Goal: Information Seeking & Learning: Learn about a topic

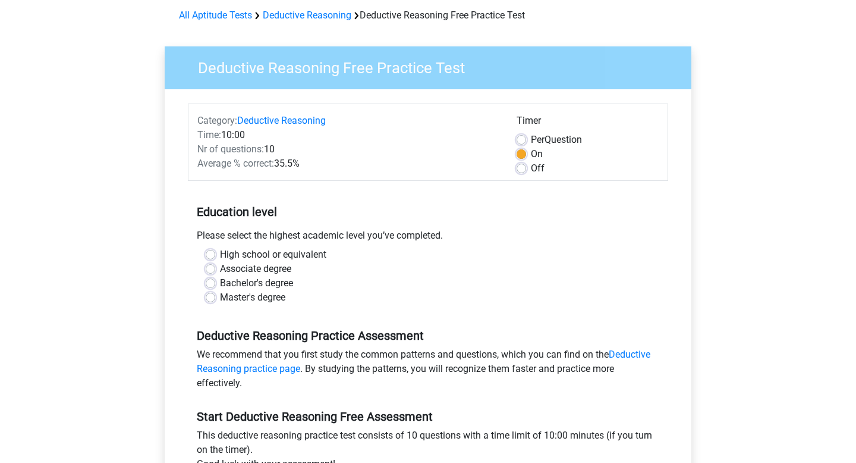
scroll to position [49, 0]
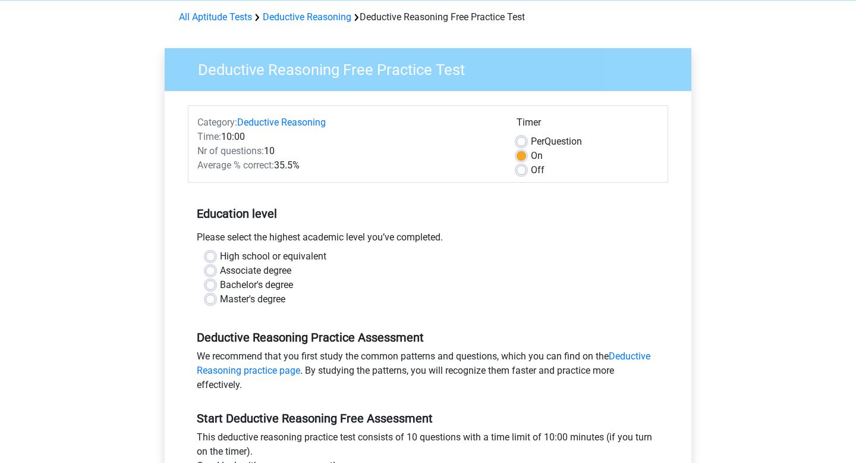
click at [220, 298] on label "Master's degree" at bounding box center [252, 299] width 65 height 14
click at [208, 298] on input "Master's degree" at bounding box center [211, 298] width 10 height 12
radio input "true"
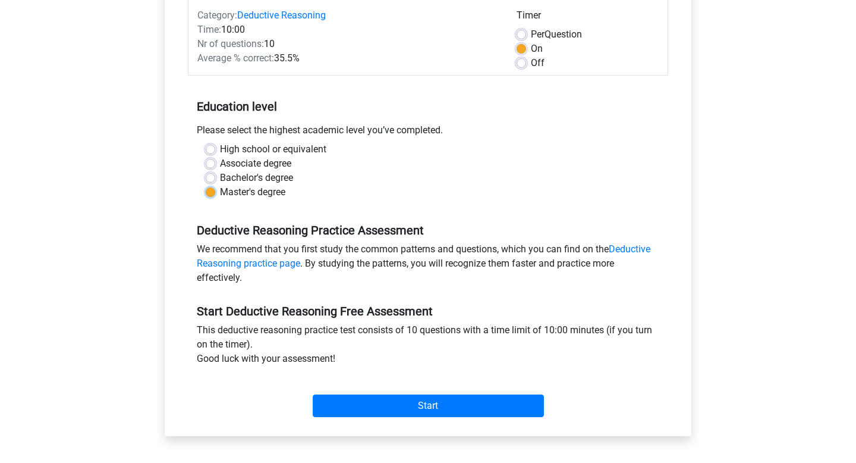
scroll to position [166, 0]
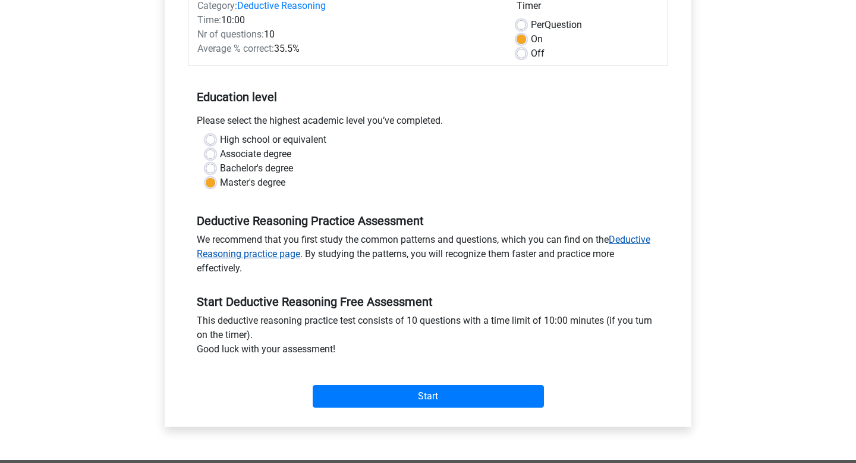
click at [276, 255] on link "Deductive Reasoning practice page" at bounding box center [424, 247] width 454 height 26
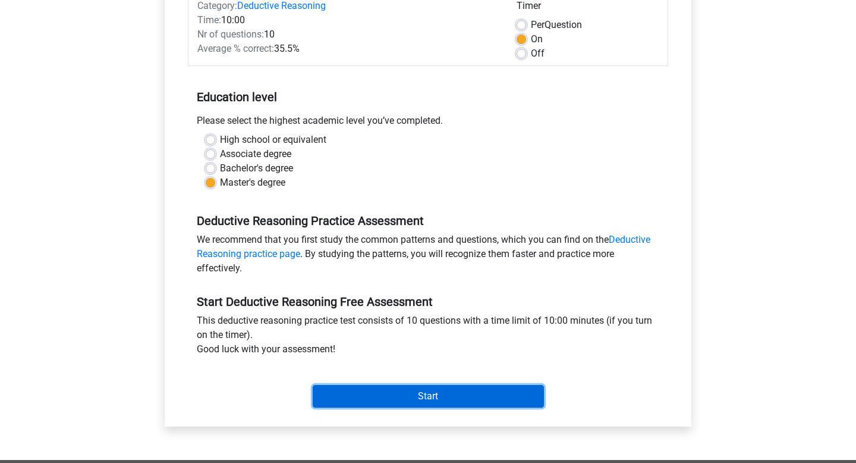
click at [406, 398] on input "Start" at bounding box center [428, 396] width 231 height 23
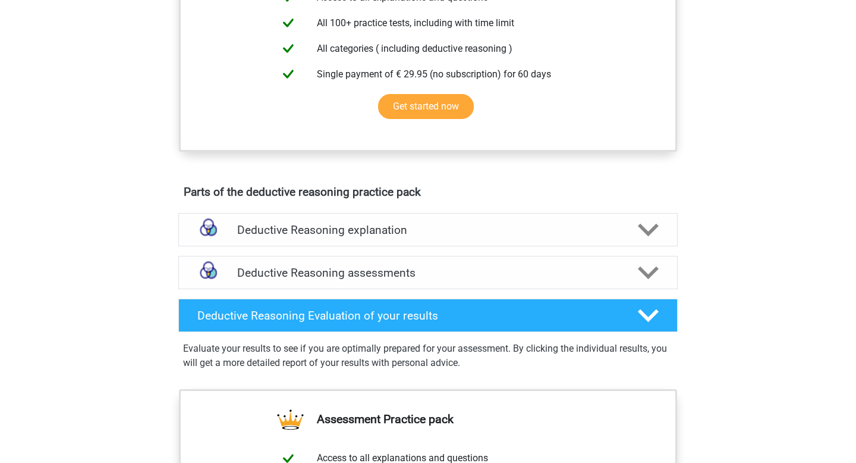
scroll to position [597, 0]
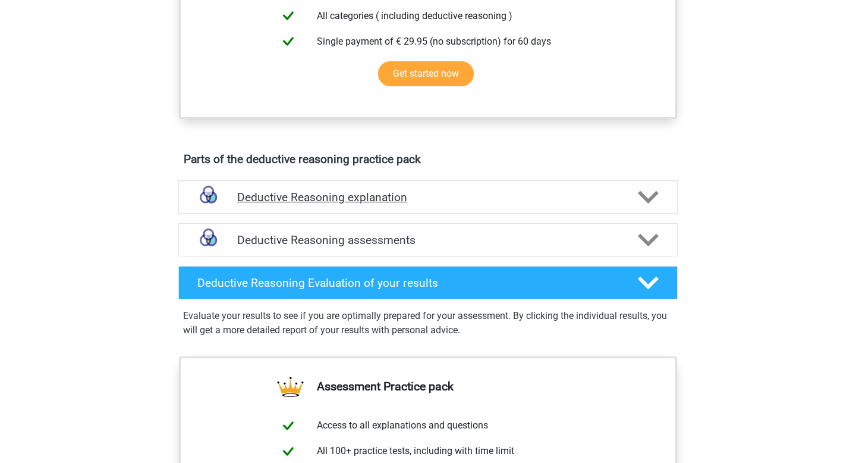
click at [645, 207] on icon at bounding box center [648, 197] width 21 height 21
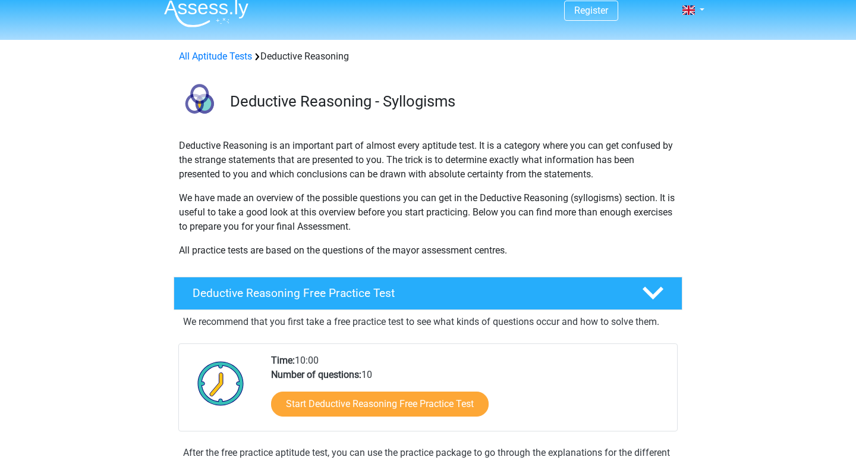
scroll to position [0, 0]
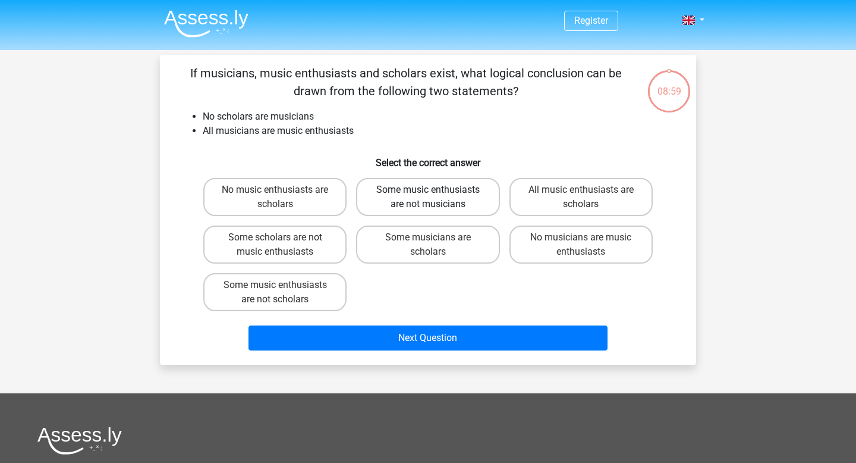
click at [407, 205] on label "Some music enthusiasts are not musicians" at bounding box center [427, 197] width 143 height 38
click at [428, 197] on input "Some music enthusiasts are not musicians" at bounding box center [432, 194] width 8 height 8
radio input "true"
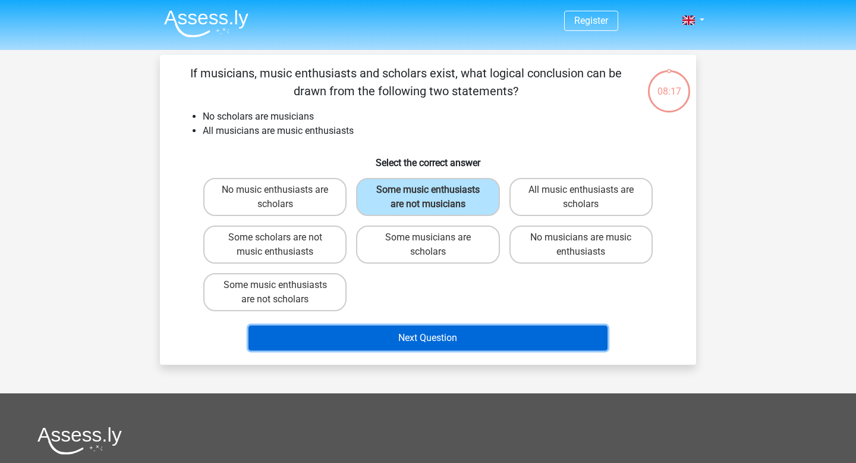
click at [440, 342] on button "Next Question" at bounding box center [428, 337] width 360 height 25
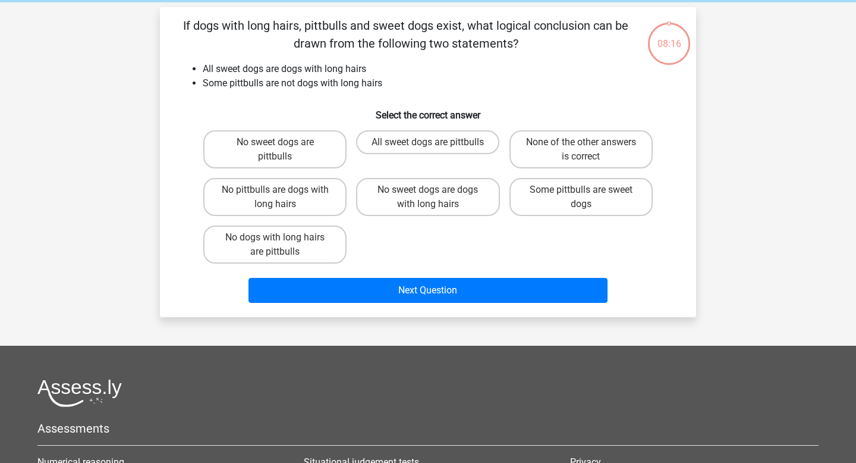
scroll to position [55, 0]
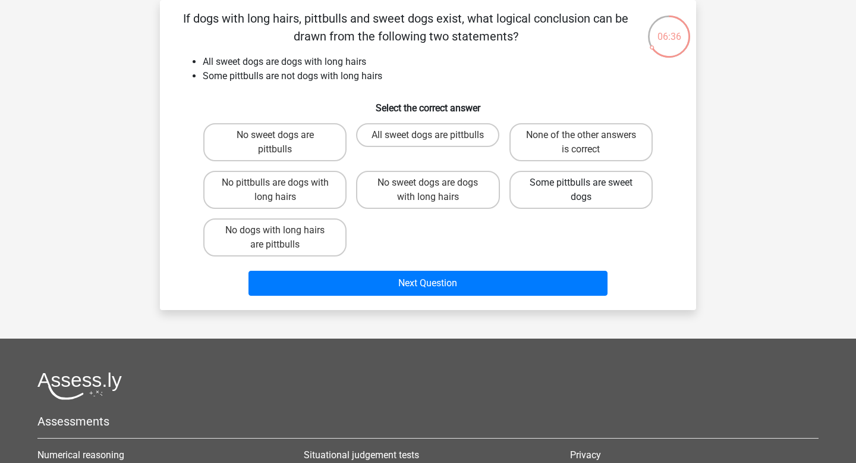
click at [564, 196] on label "Some pittbulls are sweet dogs" at bounding box center [580, 190] width 143 height 38
click at [581, 190] on input "Some pittbulls are sweet dogs" at bounding box center [585, 187] width 8 height 8
radio input "true"
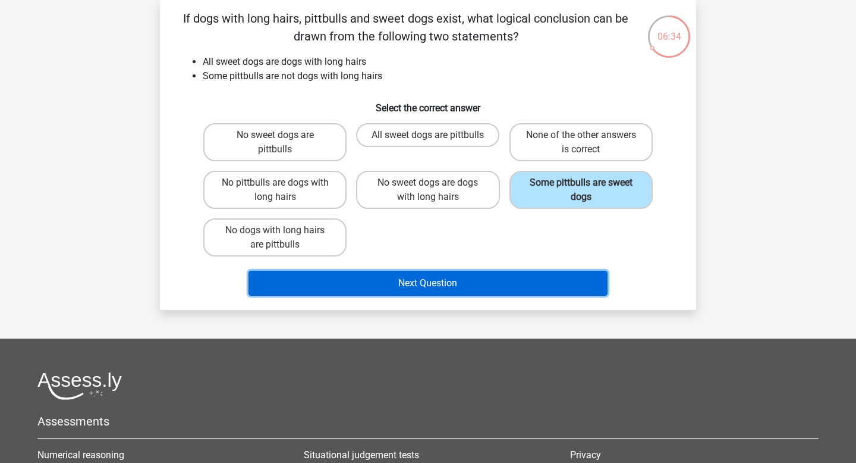
click at [493, 285] on button "Next Question" at bounding box center [428, 282] width 360 height 25
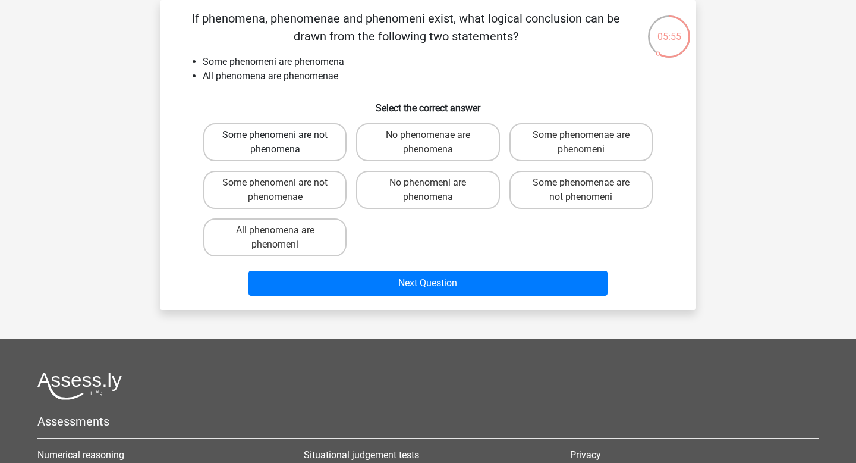
click at [317, 152] on label "Some phenomeni are not phenomena" at bounding box center [274, 142] width 143 height 38
click at [283, 143] on input "Some phenomeni are not phenomena" at bounding box center [279, 139] width 8 height 8
radio input "true"
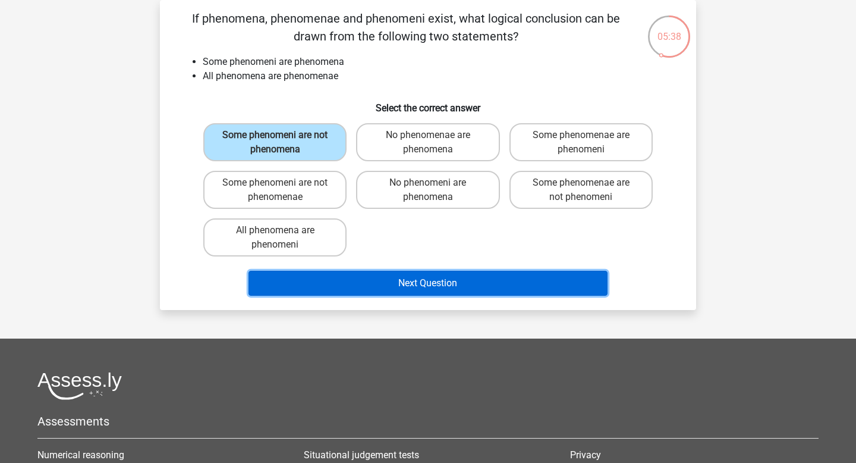
click at [435, 275] on button "Next Question" at bounding box center [428, 282] width 360 height 25
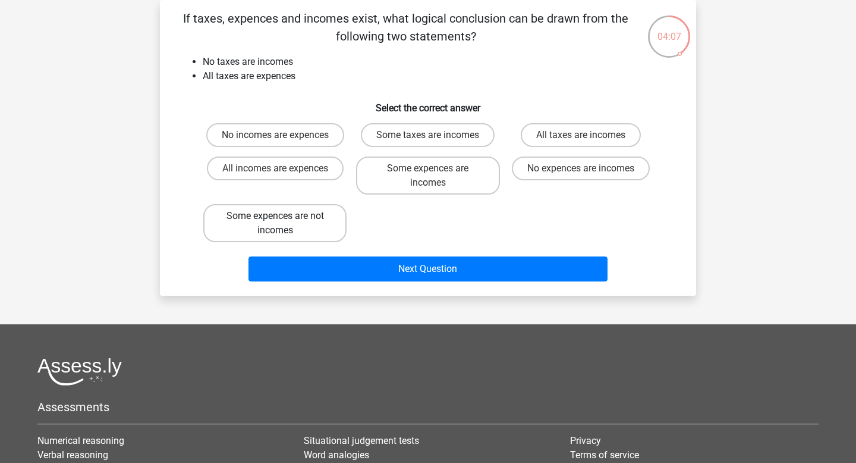
click at [295, 233] on label "Some expences are not incomes" at bounding box center [274, 223] width 143 height 38
click at [283, 224] on input "Some expences are not incomes" at bounding box center [279, 220] width 8 height 8
radio input "true"
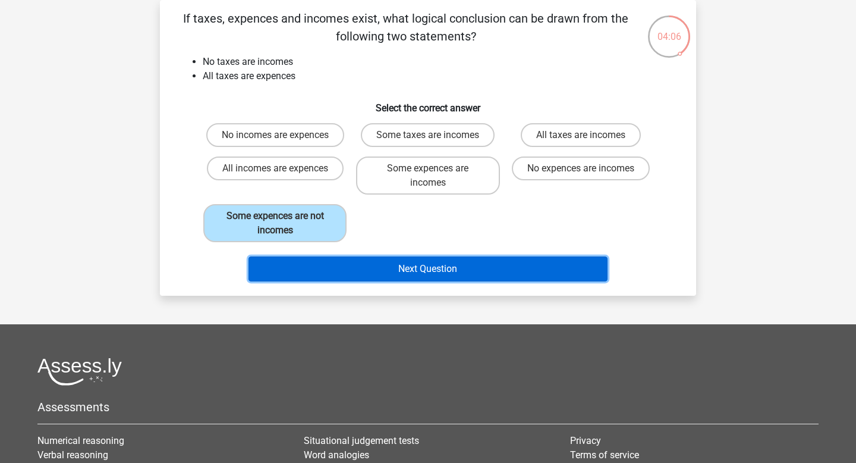
click at [489, 275] on button "Next Question" at bounding box center [428, 268] width 360 height 25
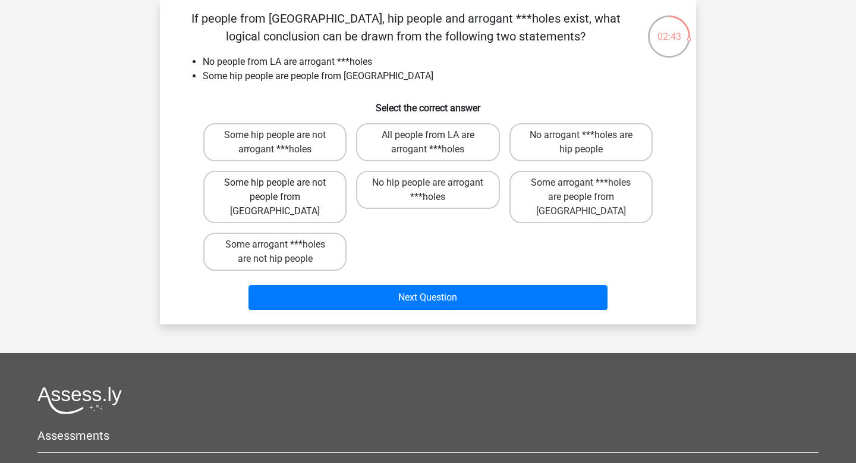
click at [315, 187] on label "Some hip people are not people from LA" at bounding box center [274, 197] width 143 height 52
click at [283, 187] on input "Some hip people are not people from LA" at bounding box center [279, 187] width 8 height 8
radio input "true"
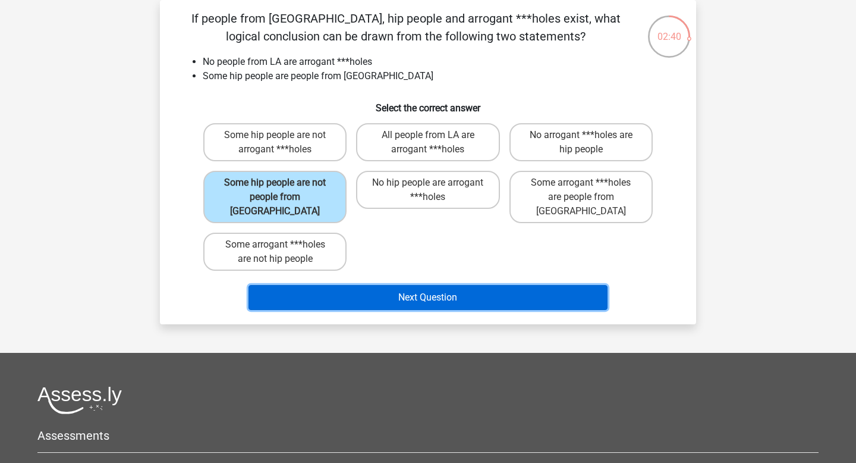
click at [461, 287] on button "Next Question" at bounding box center [428, 297] width 360 height 25
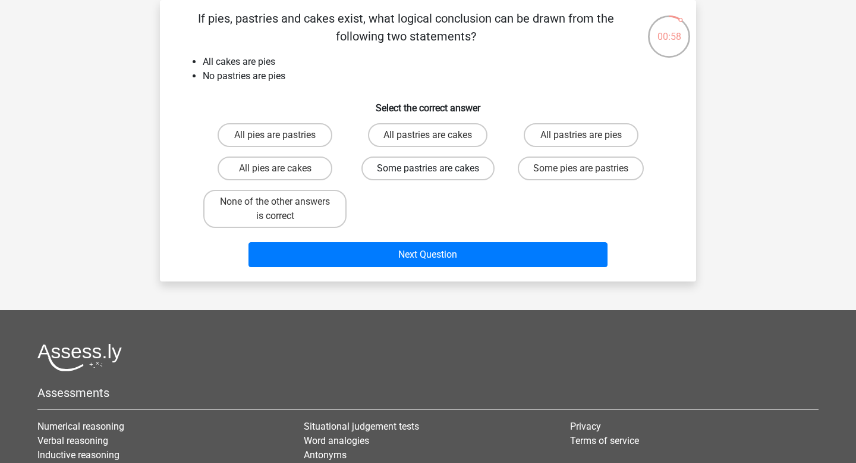
click at [452, 171] on label "Some pastries are cakes" at bounding box center [427, 168] width 133 height 24
click at [436, 171] on input "Some pastries are cakes" at bounding box center [432, 172] width 8 height 8
radio input "true"
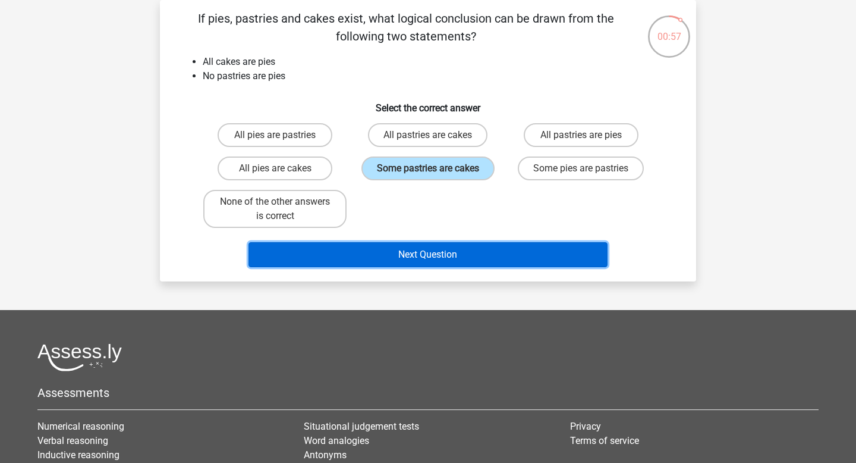
click at [449, 261] on button "Next Question" at bounding box center [428, 254] width 360 height 25
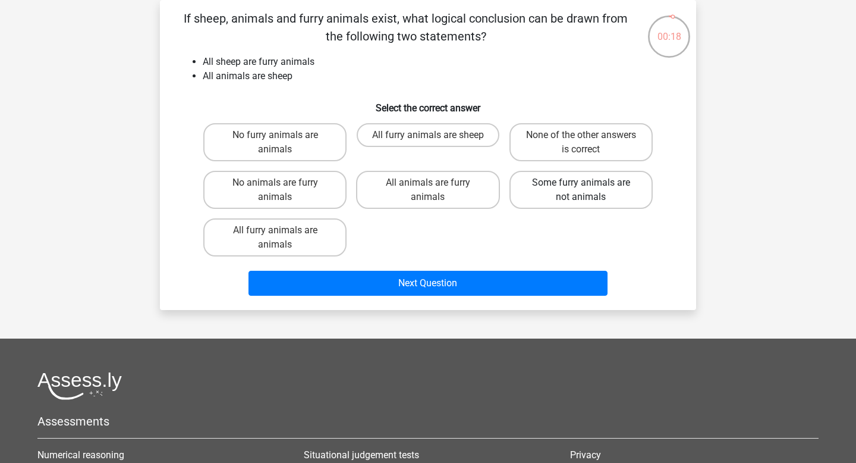
click at [574, 203] on label "Some furry animals are not animals" at bounding box center [580, 190] width 143 height 38
click at [581, 190] on input "Some furry animals are not animals" at bounding box center [585, 187] width 8 height 8
radio input "true"
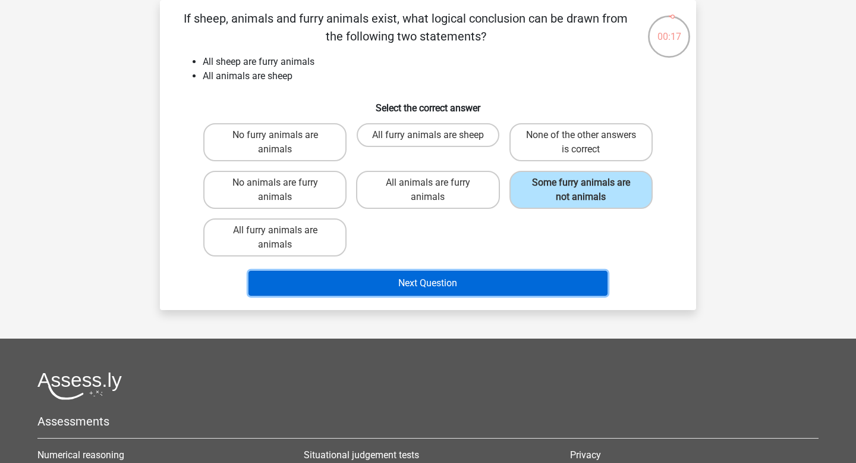
click at [465, 282] on button "Next Question" at bounding box center [428, 282] width 360 height 25
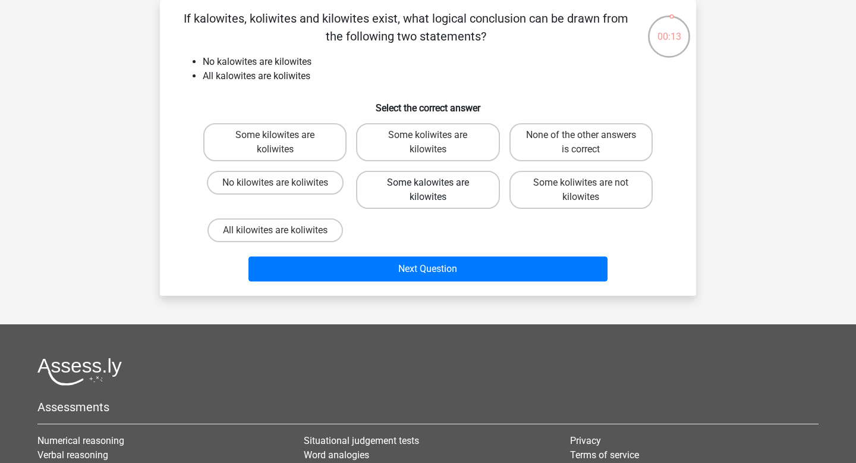
click at [416, 181] on label "Some kalowites are kilowites" at bounding box center [427, 190] width 143 height 38
click at [428, 183] on input "Some kalowites are kilowites" at bounding box center [432, 187] width 8 height 8
radio input "true"
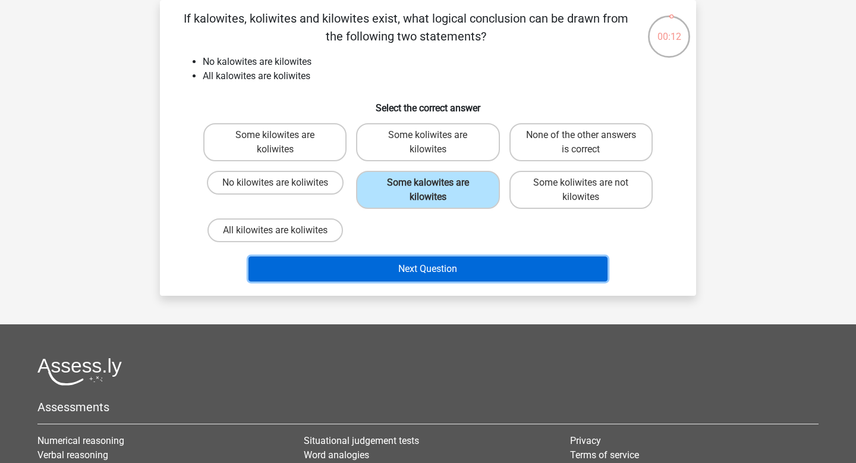
click at [445, 261] on button "Next Question" at bounding box center [428, 268] width 360 height 25
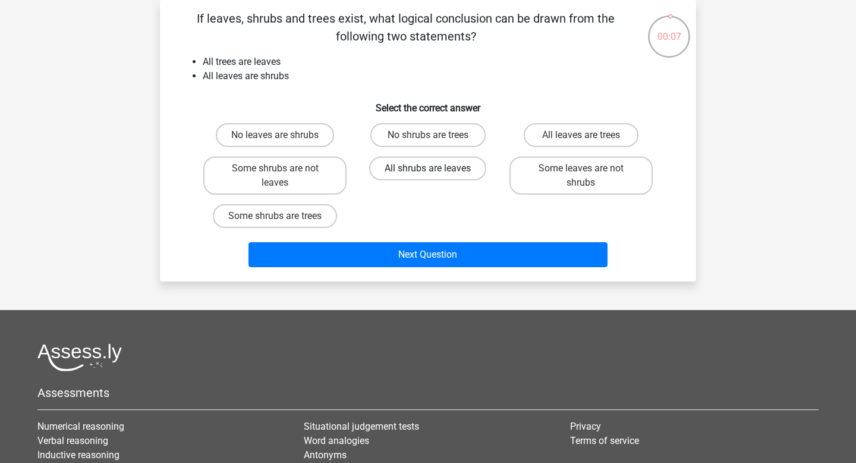
click at [417, 171] on label "All shrubs are leaves" at bounding box center [427, 168] width 117 height 24
click at [428, 171] on input "All shrubs are leaves" at bounding box center [432, 172] width 8 height 8
radio input "true"
click at [555, 180] on label "Some leaves are not shrubs" at bounding box center [580, 175] width 143 height 38
click at [581, 176] on input "Some leaves are not shrubs" at bounding box center [585, 172] width 8 height 8
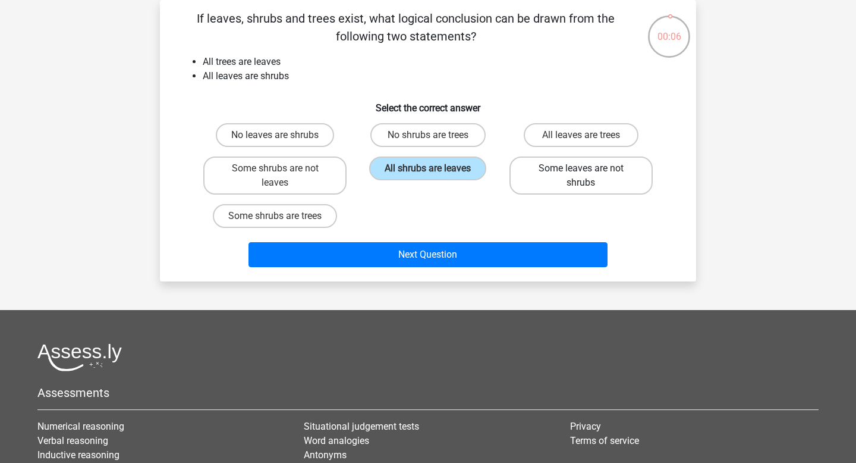
radio input "true"
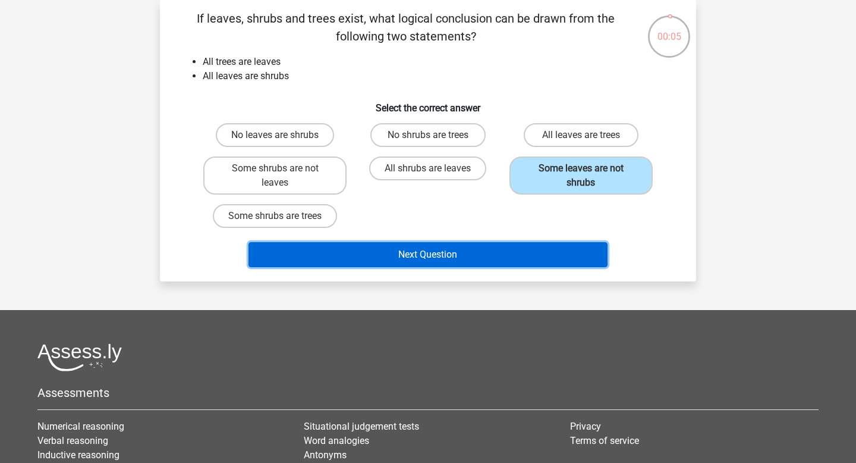
click at [477, 261] on button "Next Question" at bounding box center [428, 254] width 360 height 25
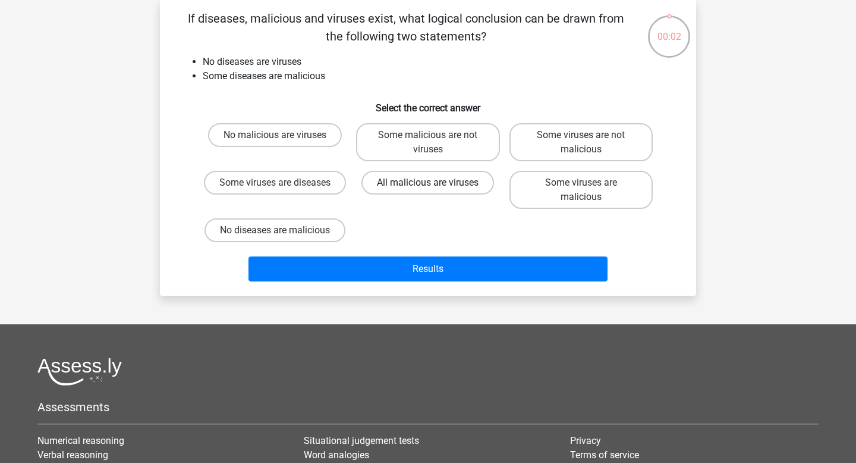
click at [455, 188] on label "All malicious are viruses" at bounding box center [427, 183] width 133 height 24
click at [436, 188] on input "All malicious are viruses" at bounding box center [432, 187] width 8 height 8
radio input "true"
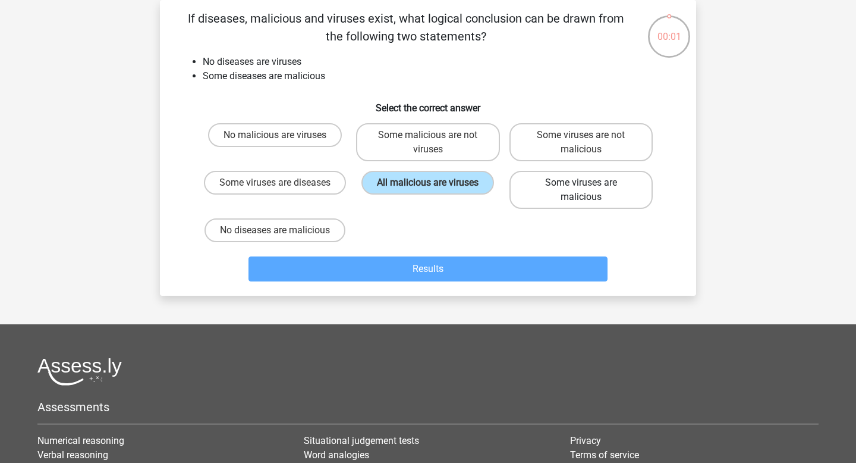
click at [590, 191] on label "Some viruses are malicious" at bounding box center [580, 190] width 143 height 38
click at [589, 190] on input "Some viruses are malicious" at bounding box center [585, 187] width 8 height 8
radio input "true"
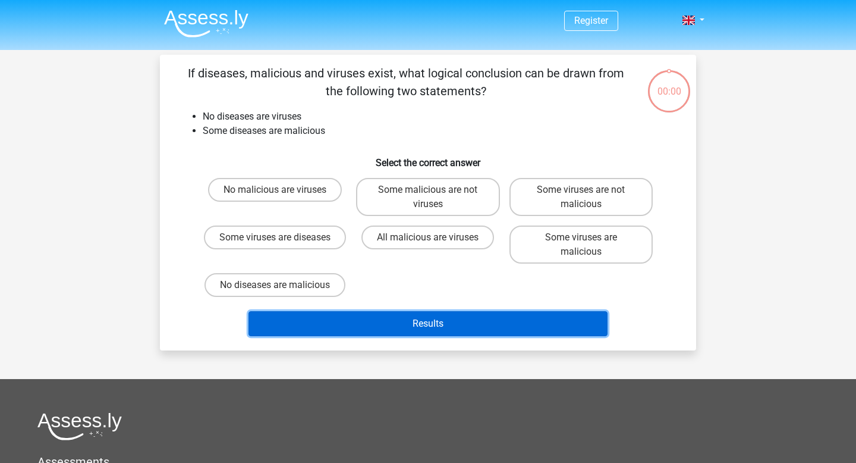
scroll to position [55, 0]
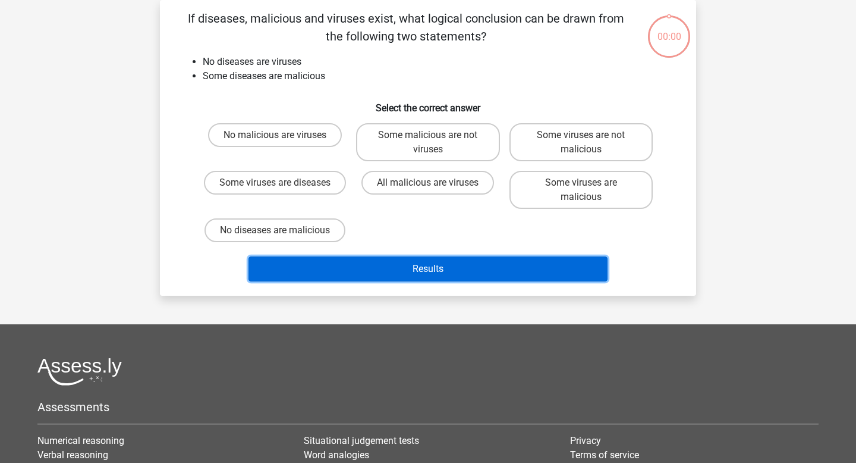
click at [497, 273] on button "Results" at bounding box center [428, 268] width 360 height 25
